Goal: Check status: Check status

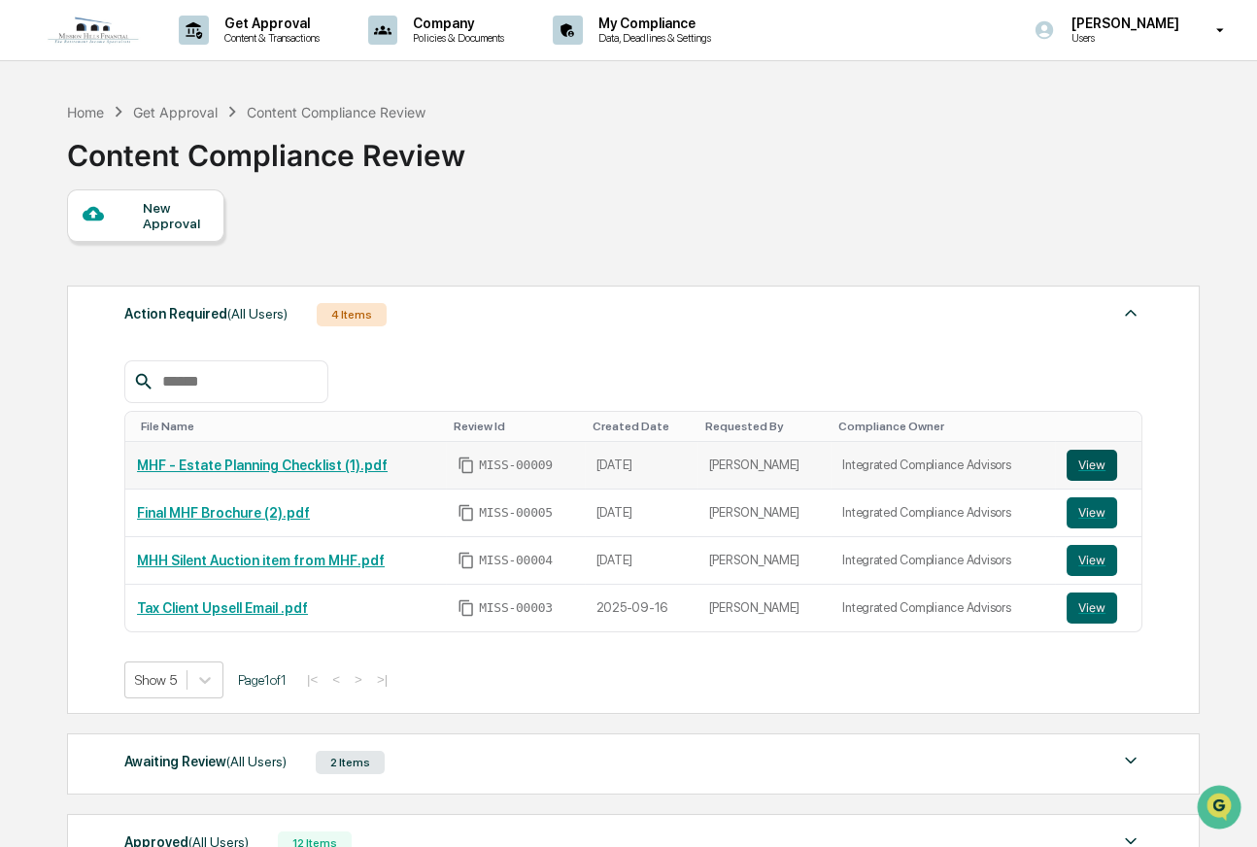
click at [1076, 467] on button "View" at bounding box center [1092, 465] width 51 height 31
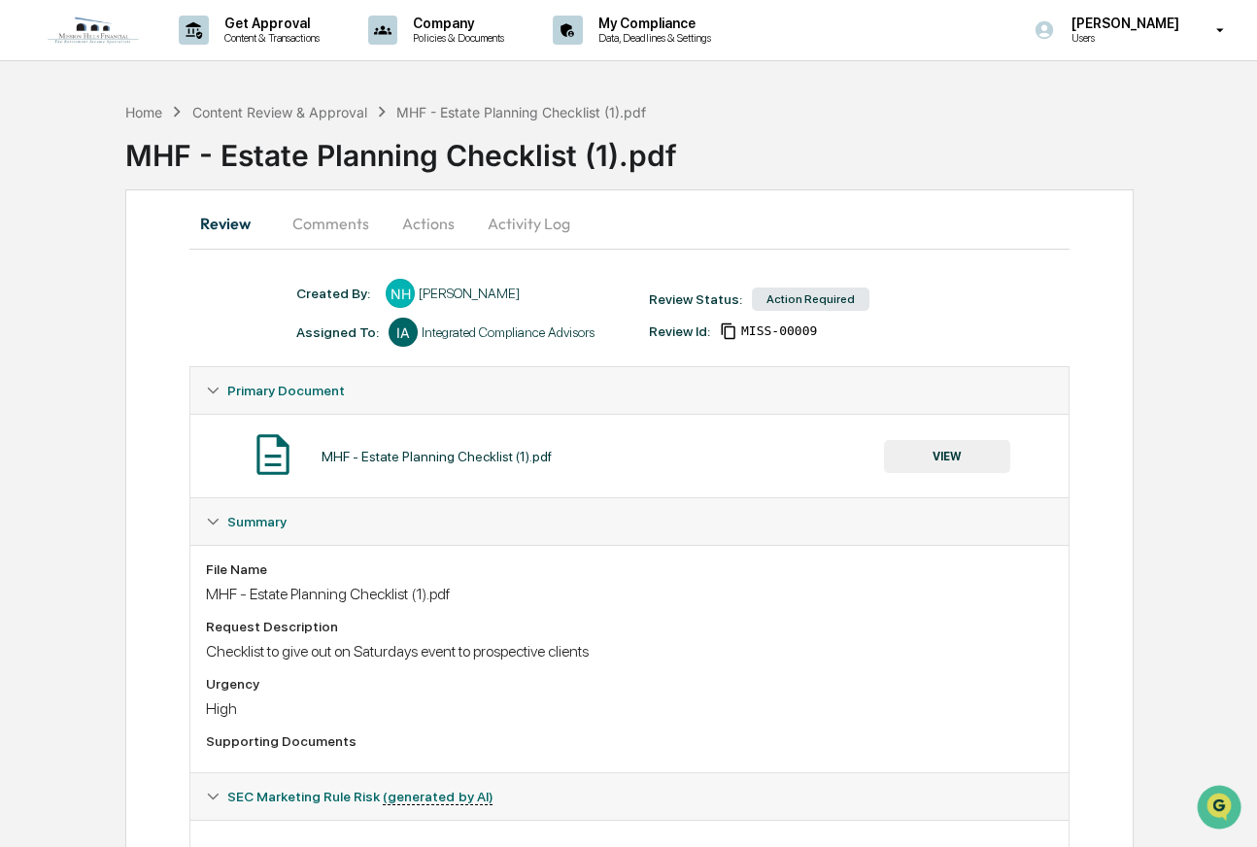
click at [326, 225] on button "Comments" at bounding box center [331, 223] width 108 height 47
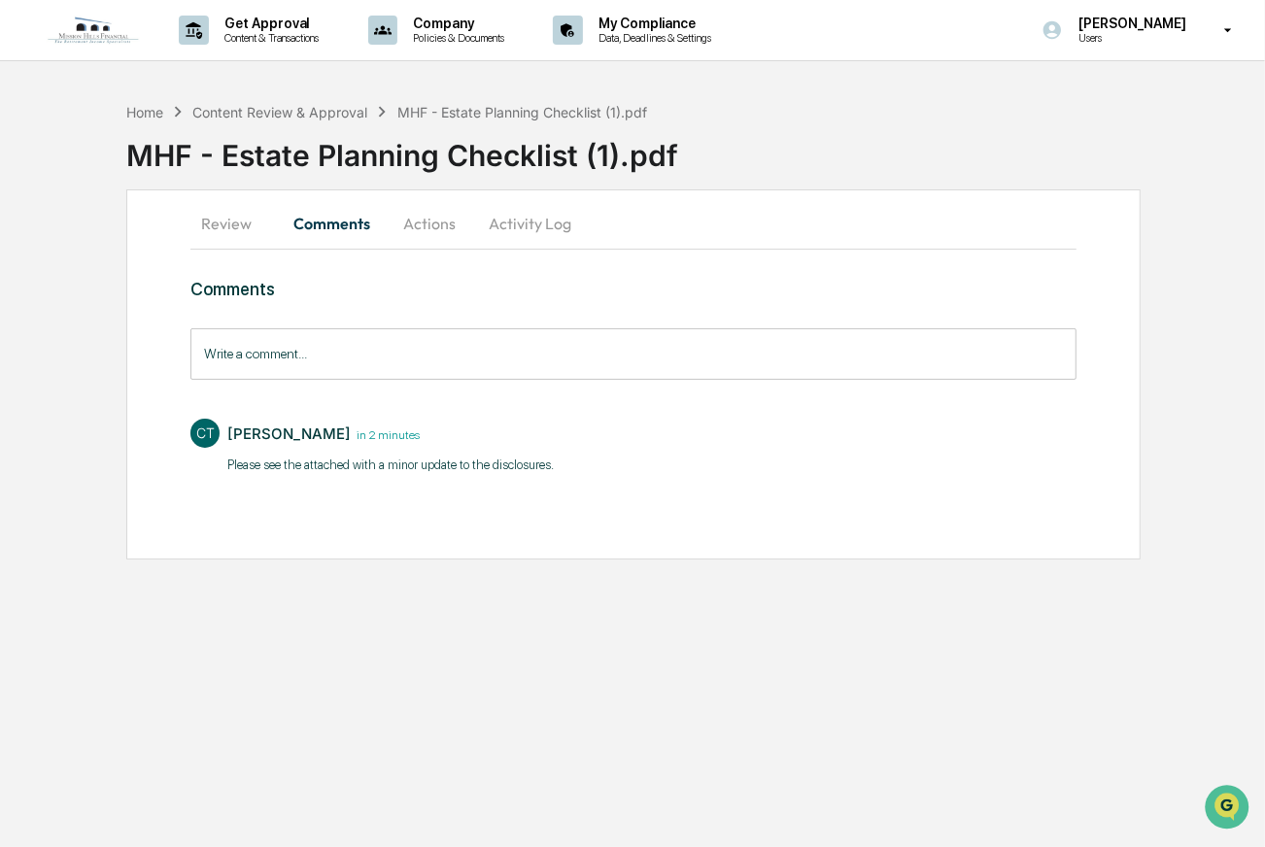
click at [428, 224] on button "Actions" at bounding box center [429, 223] width 87 height 47
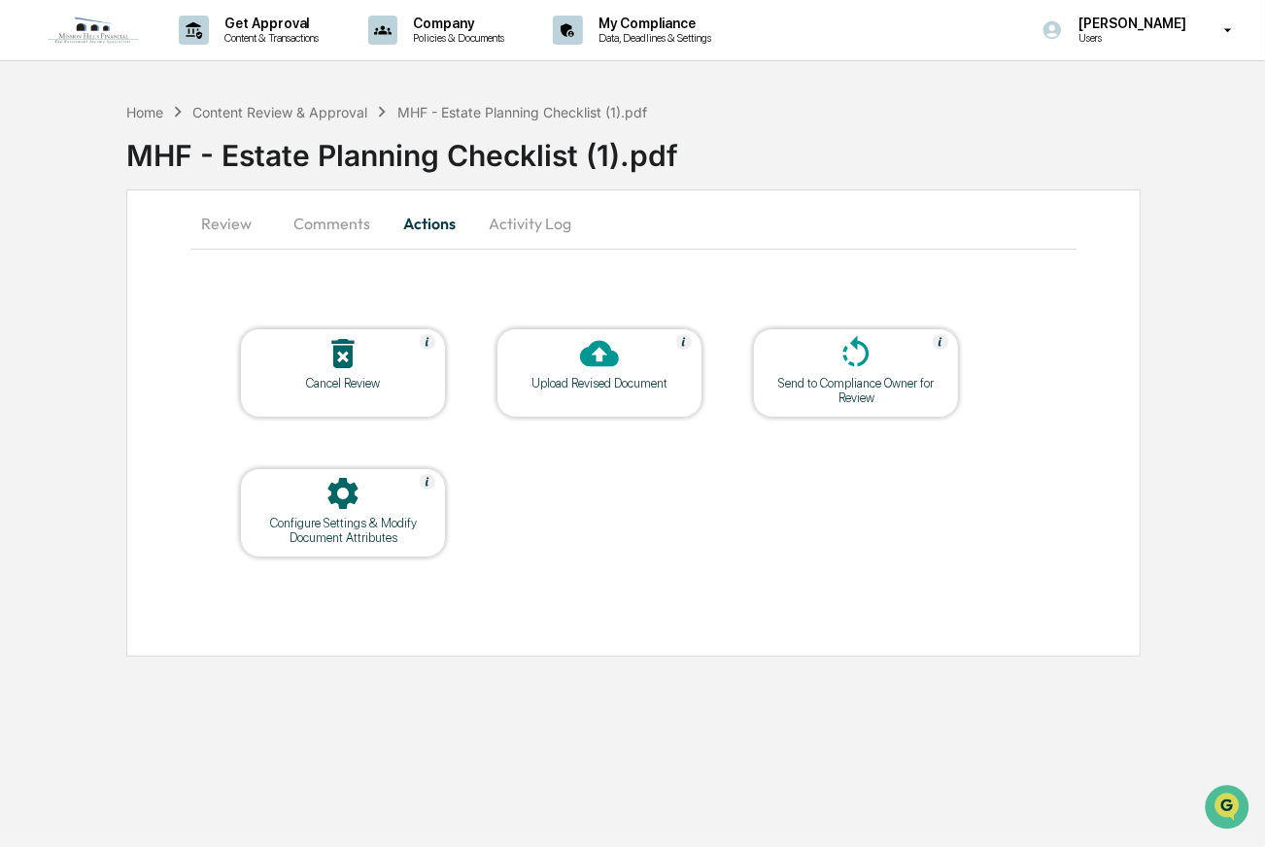
click at [539, 222] on button "Activity Log" at bounding box center [530, 223] width 114 height 47
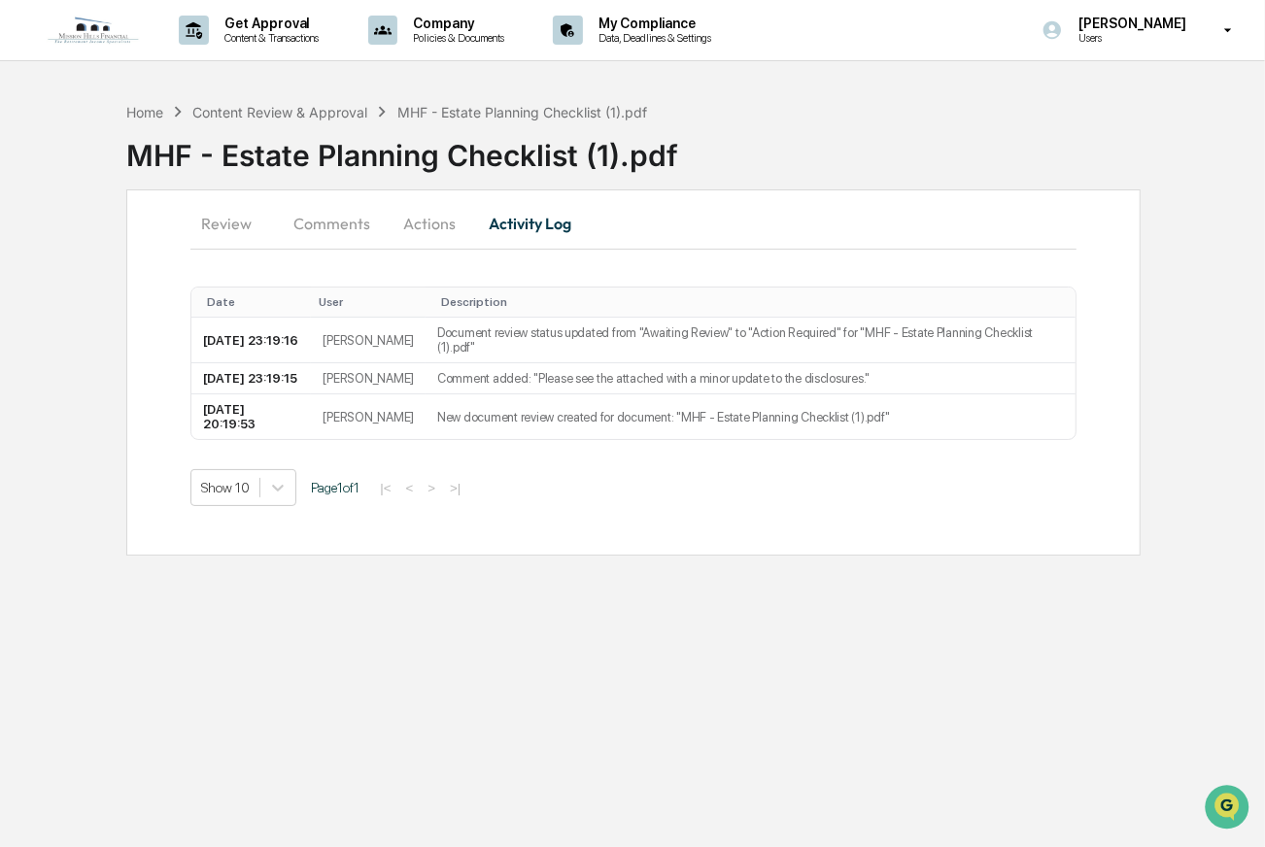
click at [324, 215] on button "Comments" at bounding box center [332, 223] width 108 height 47
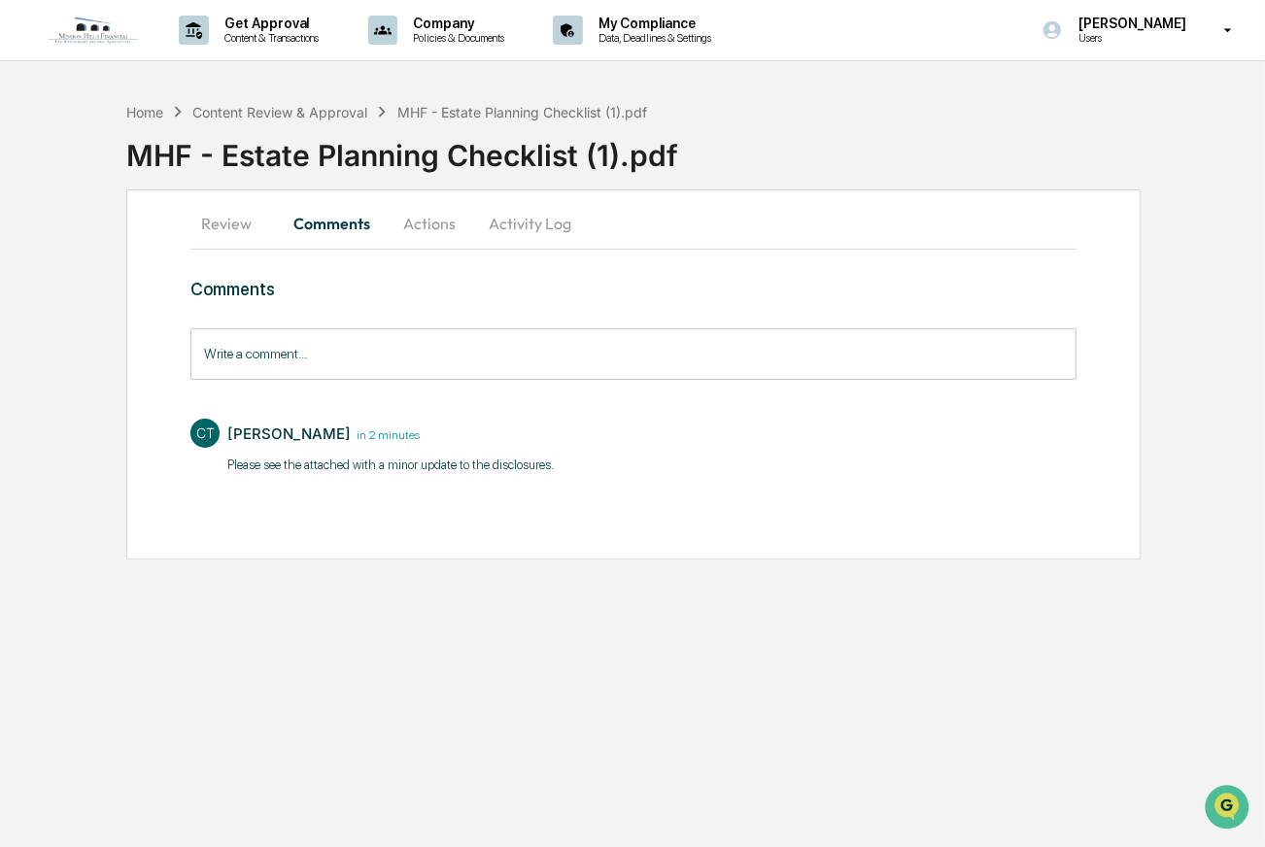
click at [230, 215] on button "Review" at bounding box center [233, 223] width 87 height 47
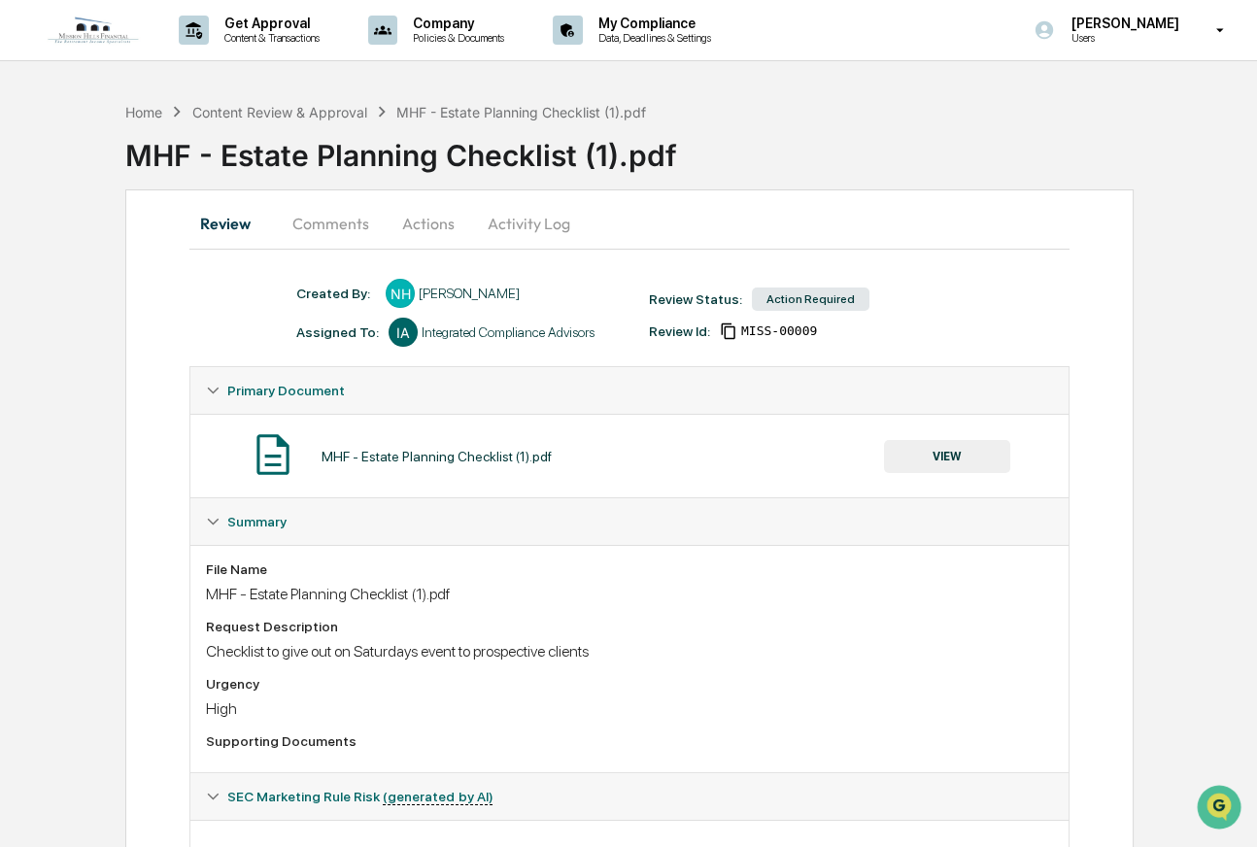
click at [948, 468] on button "VIEW" at bounding box center [947, 456] width 126 height 33
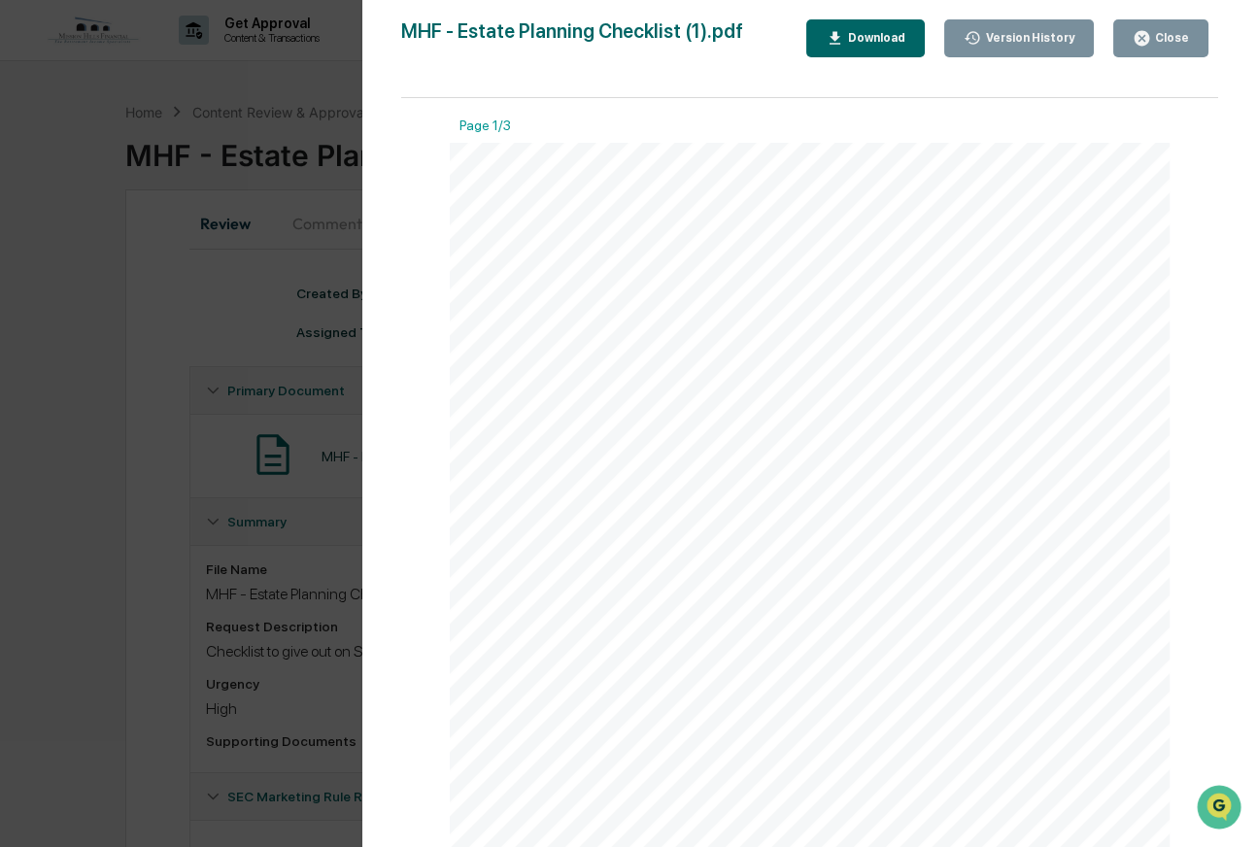
click at [1088, 32] on button "Version History" at bounding box center [1019, 38] width 151 height 38
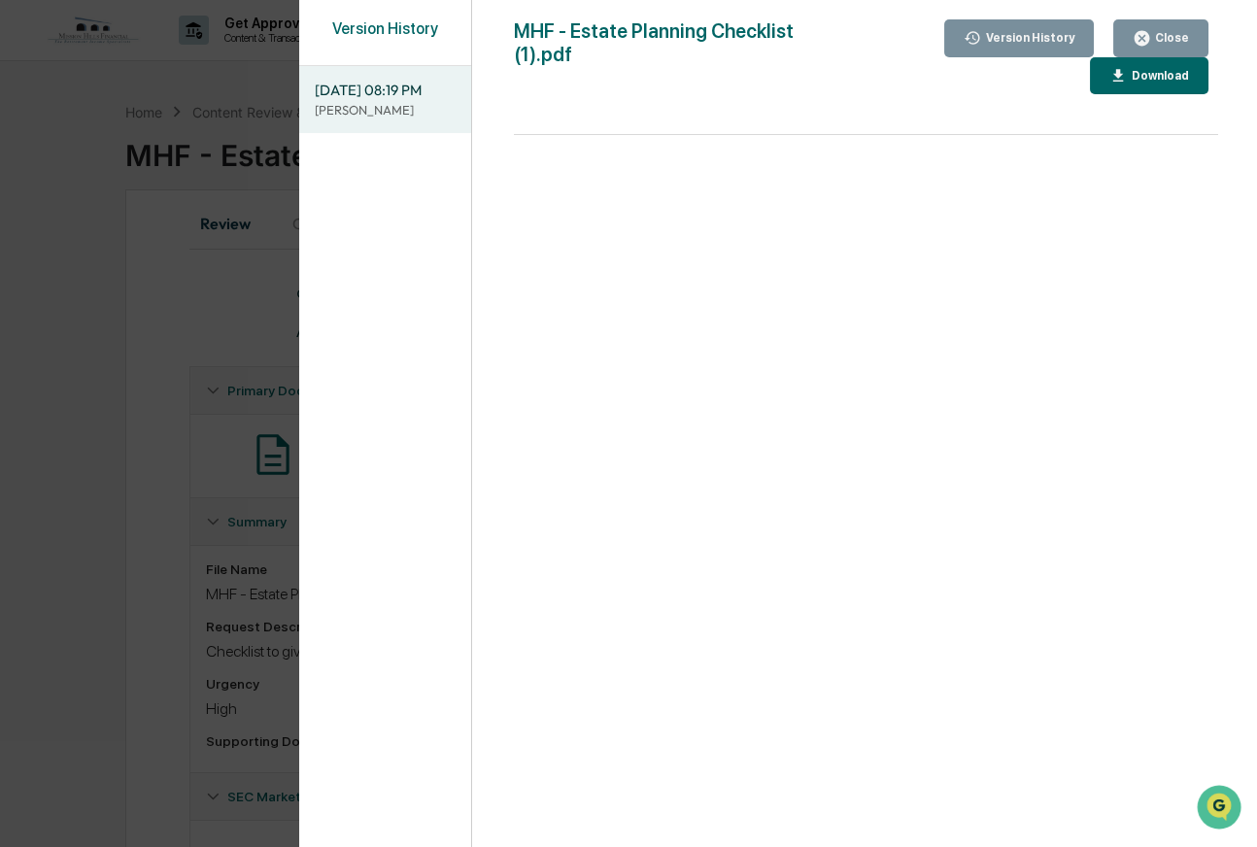
click at [1010, 46] on div "Version History" at bounding box center [1020, 38] width 112 height 18
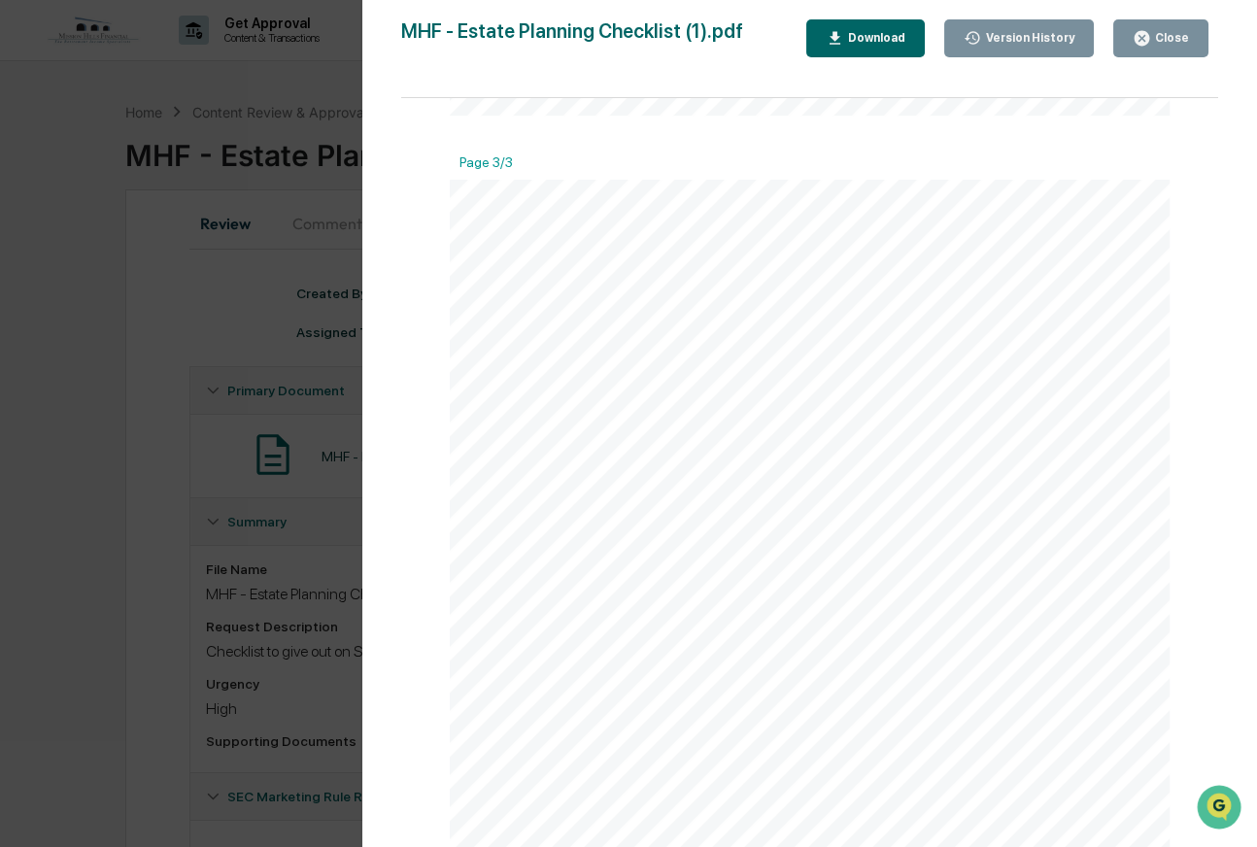
scroll to position [1943, 0]
click at [736, 439] on div "Investment Advisory Services offered through Mission Hills Financial Advisory, …" at bounding box center [810, 655] width 720 height 932
